Goal: Information Seeking & Learning: Learn about a topic

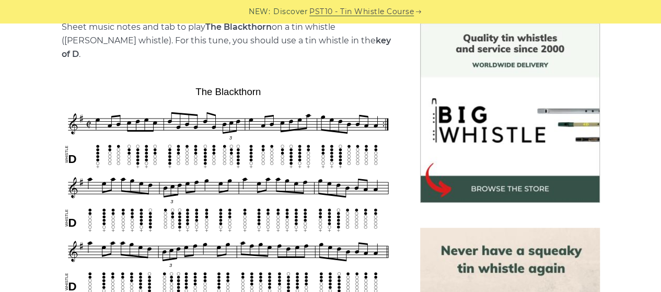
scroll to position [278, 0]
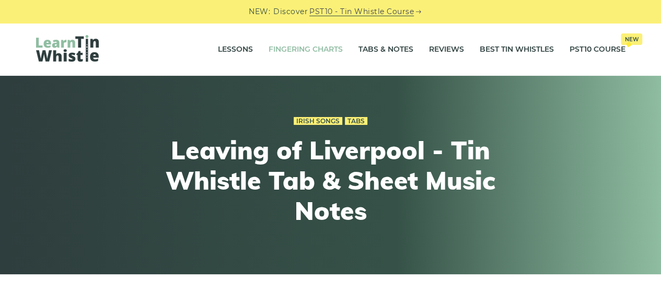
click at [327, 48] on link "Fingering Charts" at bounding box center [305, 50] width 74 height 26
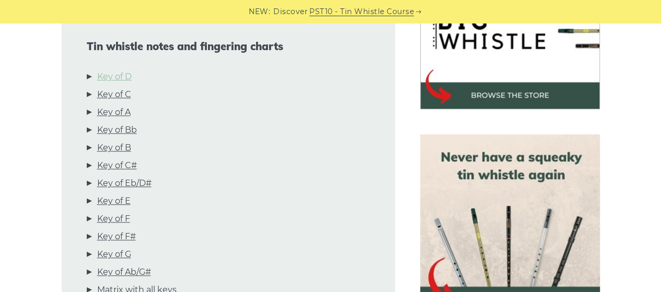
click at [124, 80] on link "Key of D" at bounding box center [114, 77] width 34 height 14
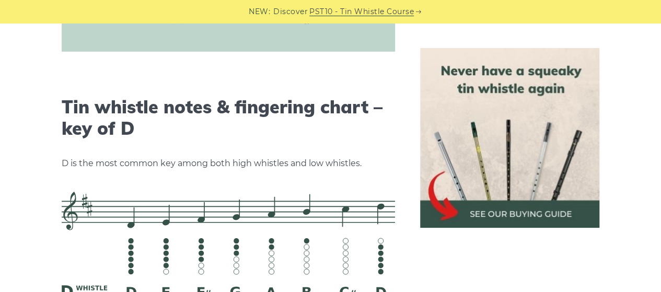
scroll to position [1627, 0]
